Goal: Task Accomplishment & Management: Manage account settings

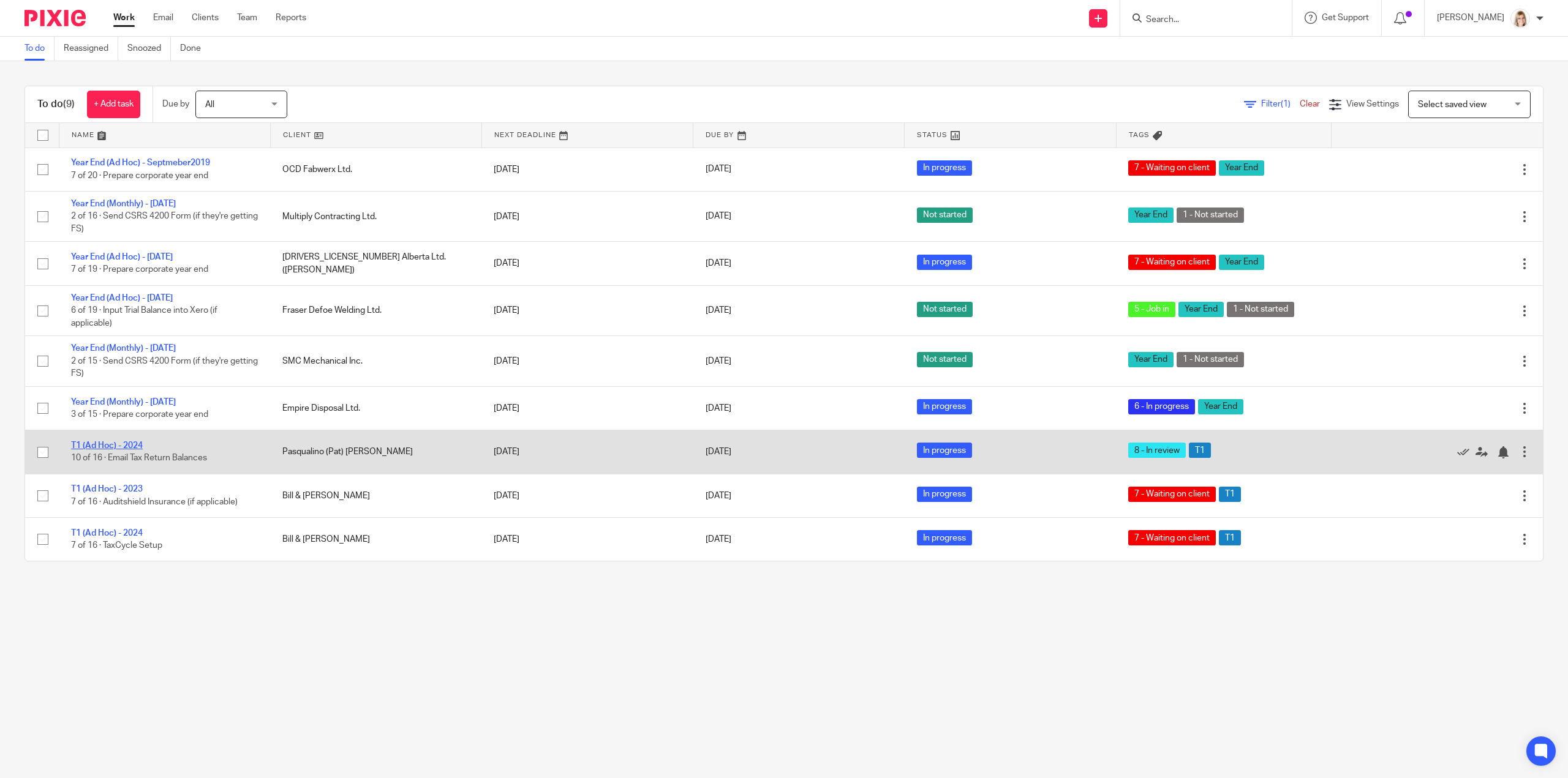
click at [96, 442] on link "T1 (Ad Hoc) - 2024" at bounding box center [106, 446] width 71 height 9
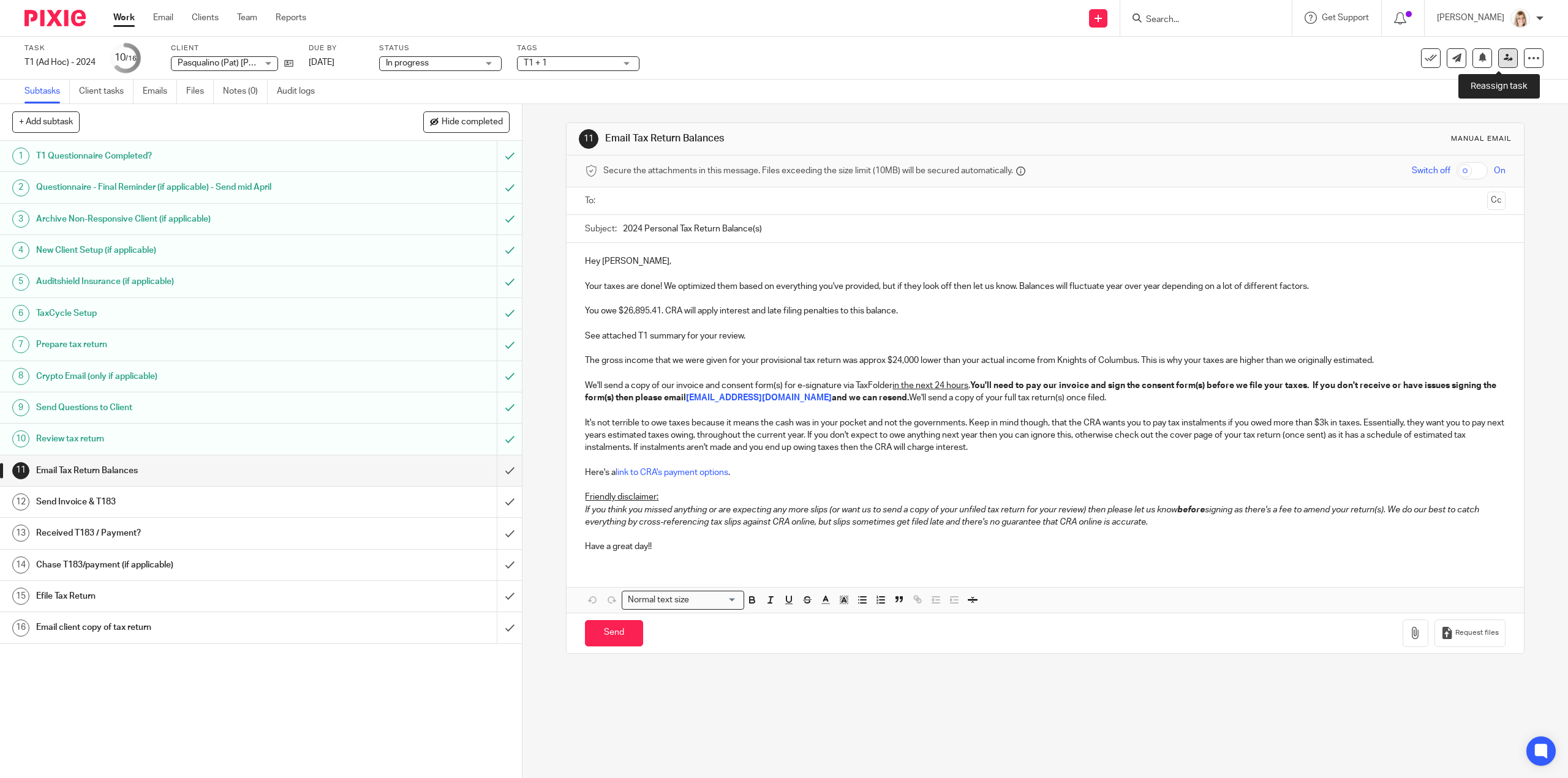
click at [1504, 62] on icon at bounding box center [1508, 58] width 9 height 9
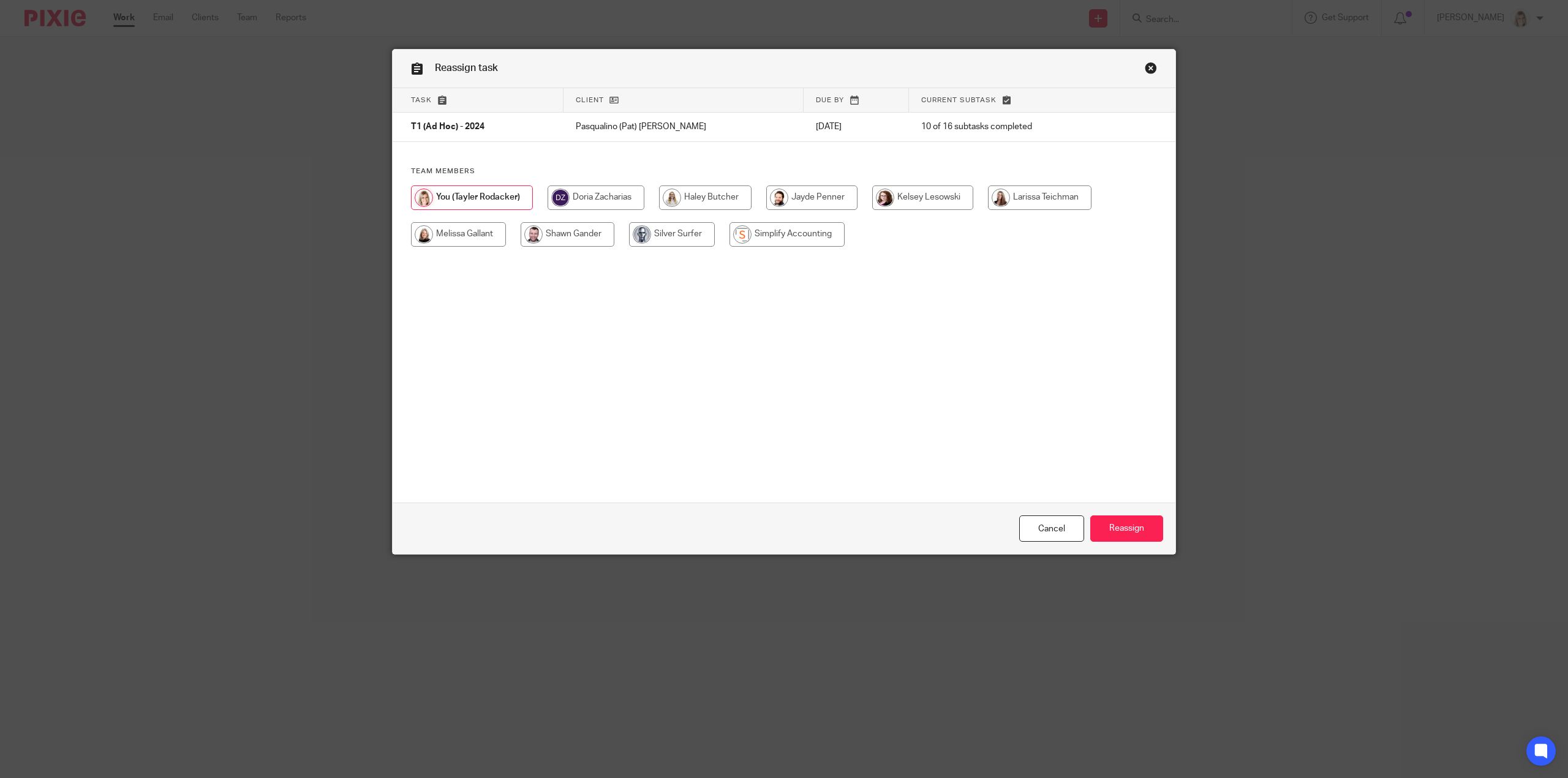
click at [460, 234] on input "radio" at bounding box center [458, 234] width 95 height 24
radio input "true"
click at [1103, 525] on input "Reassign" at bounding box center [1126, 528] width 73 height 26
